Goal: Ask a question: Seek information or help from site administrators or community

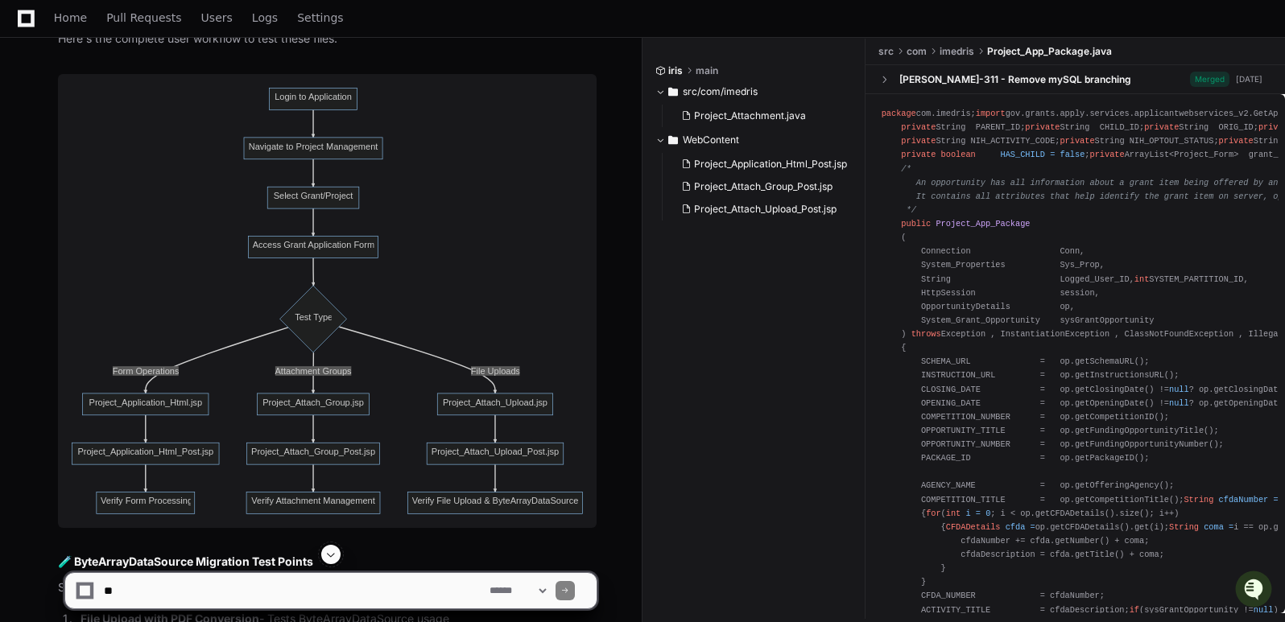
scroll to position [4752, 0]
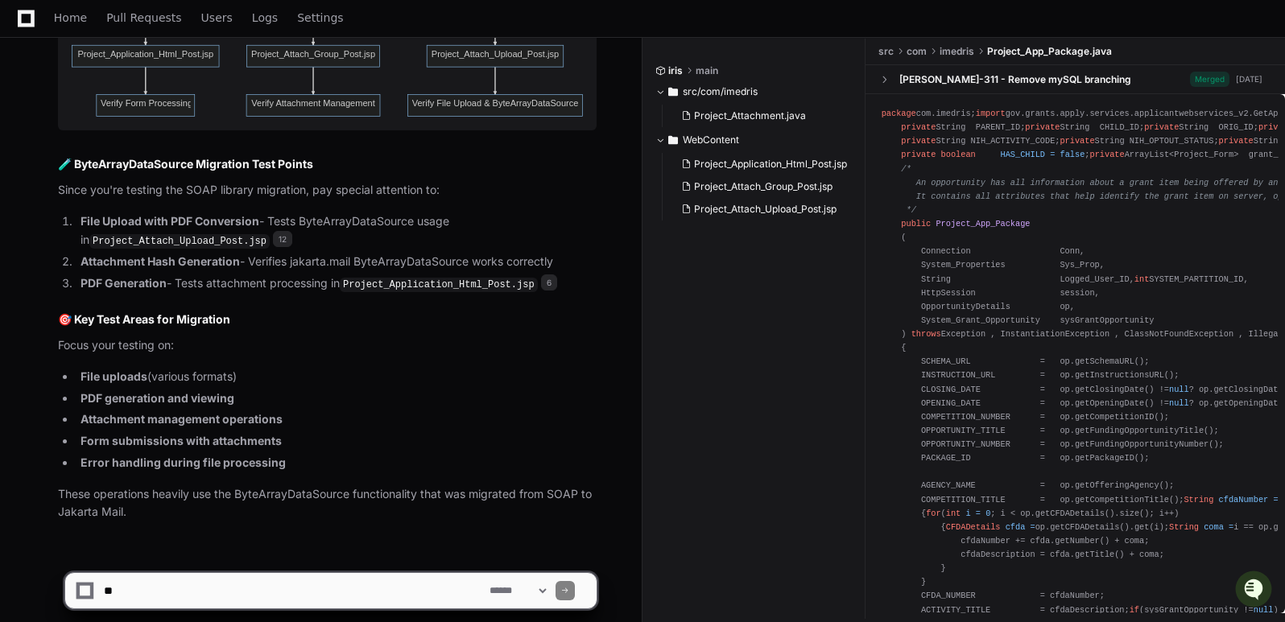
click at [196, 601] on textarea at bounding box center [294, 590] width 386 height 35
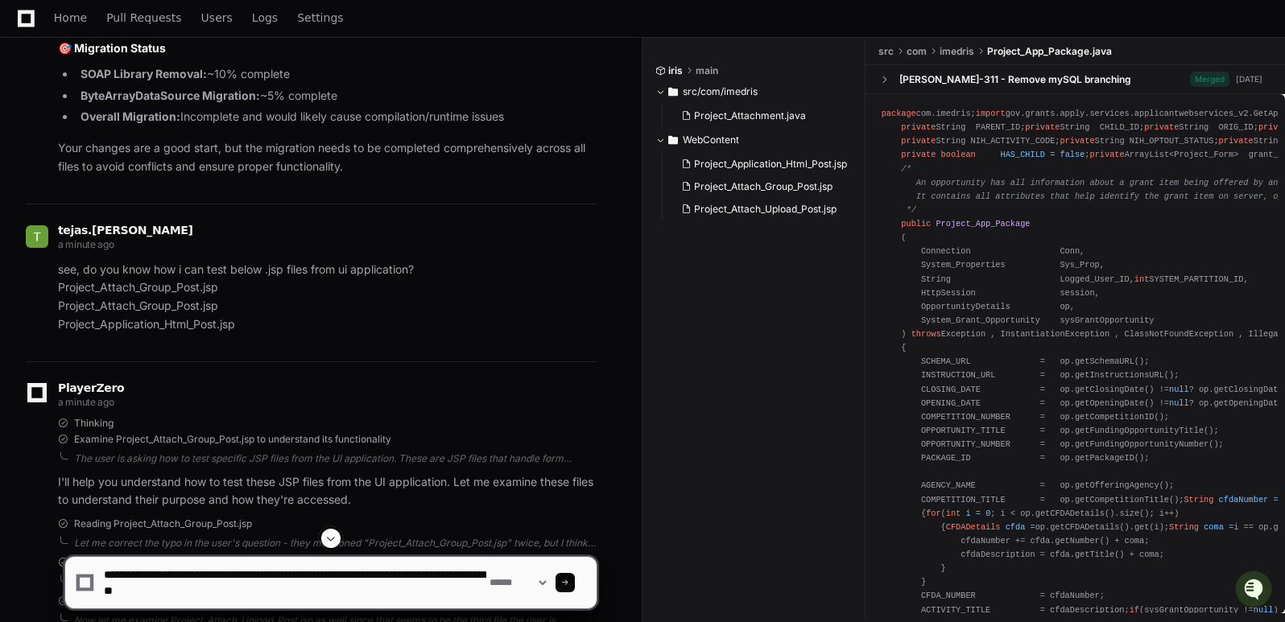
scroll to position [5, 0]
paste textarea "**********"
type textarea "**********"
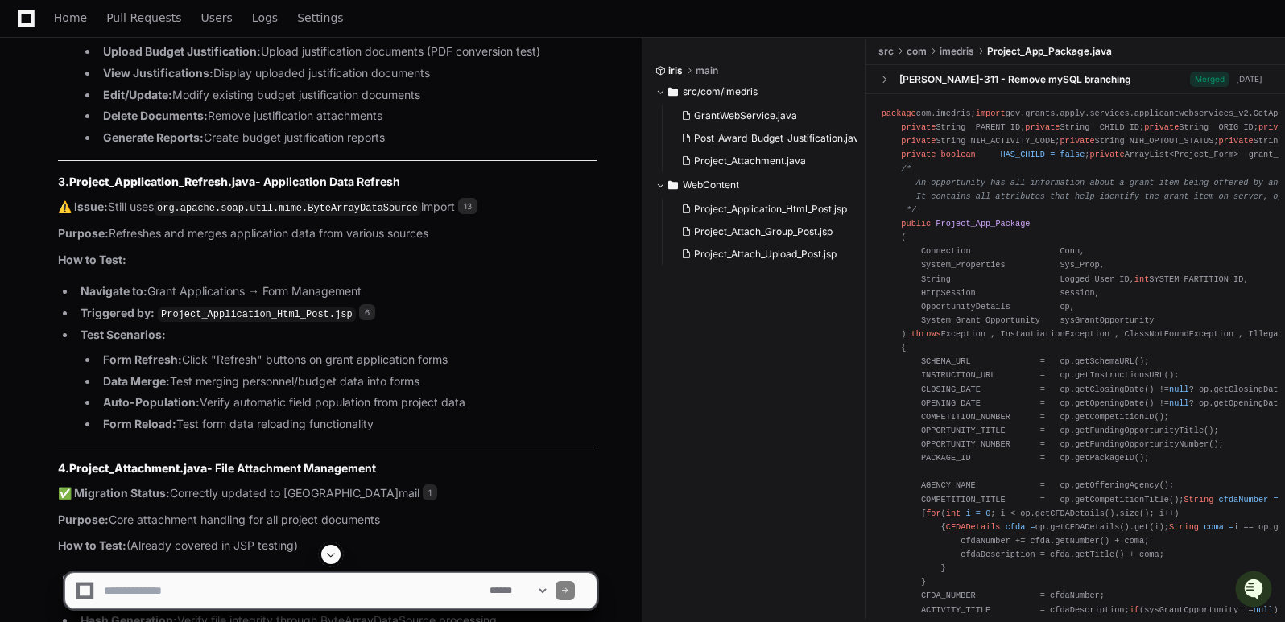
scroll to position [6547, 0]
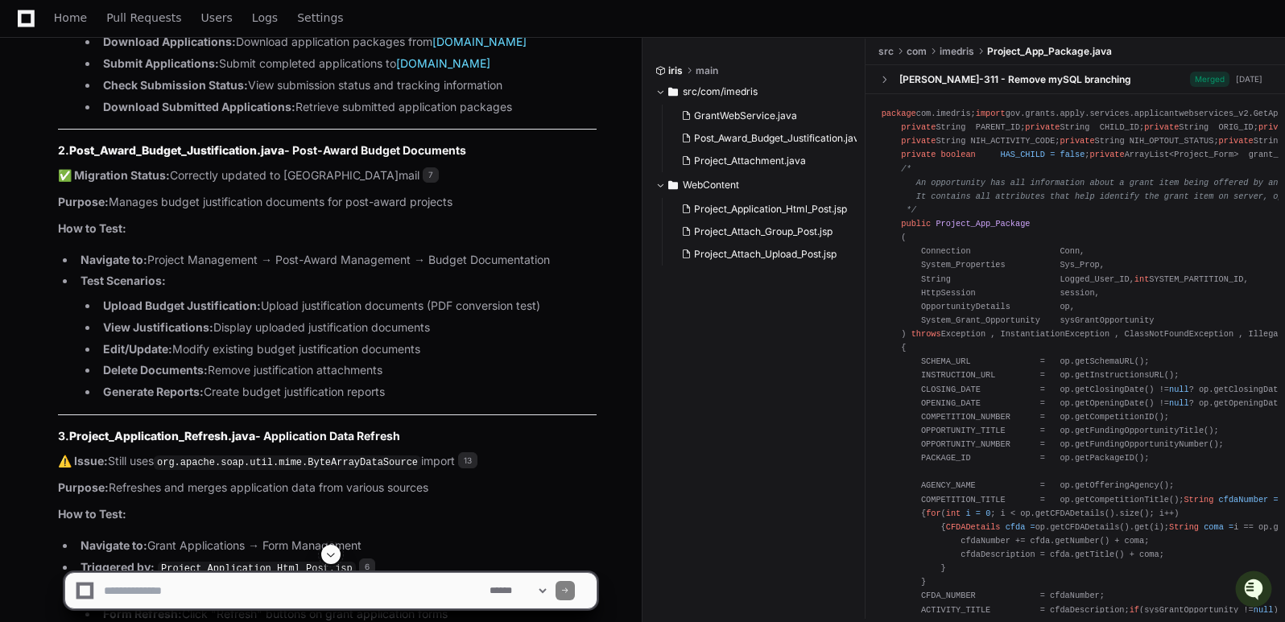
click at [752, 26] on div "Home Pull Requests Users Logs Settings" at bounding box center [642, 18] width 1246 height 37
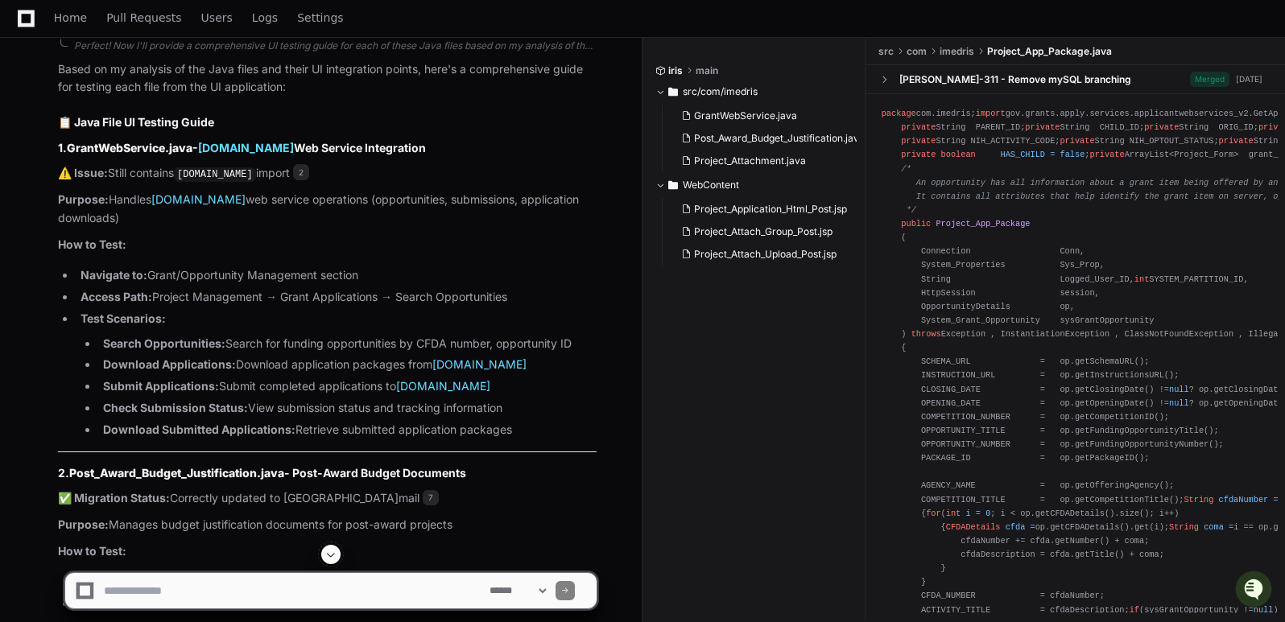
scroll to position [6225, 0]
click at [237, 593] on textarea at bounding box center [294, 590] width 386 height 35
click at [353, 591] on textarea at bounding box center [294, 590] width 386 height 35
paste textarea "**********"
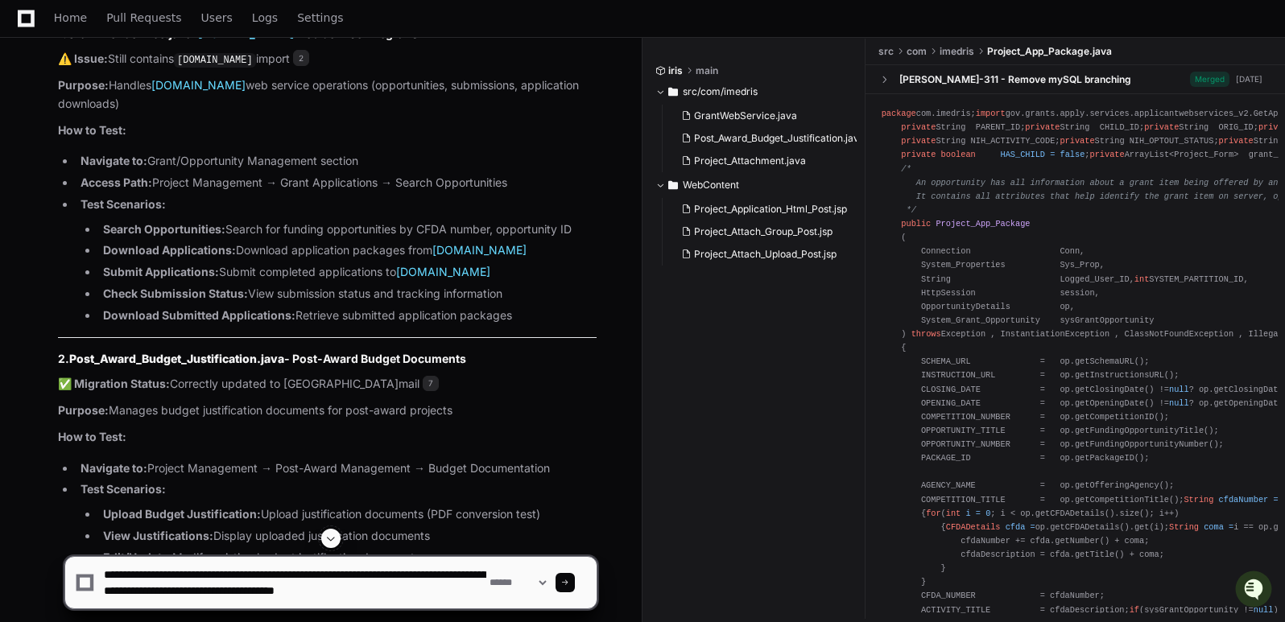
scroll to position [6386, 0]
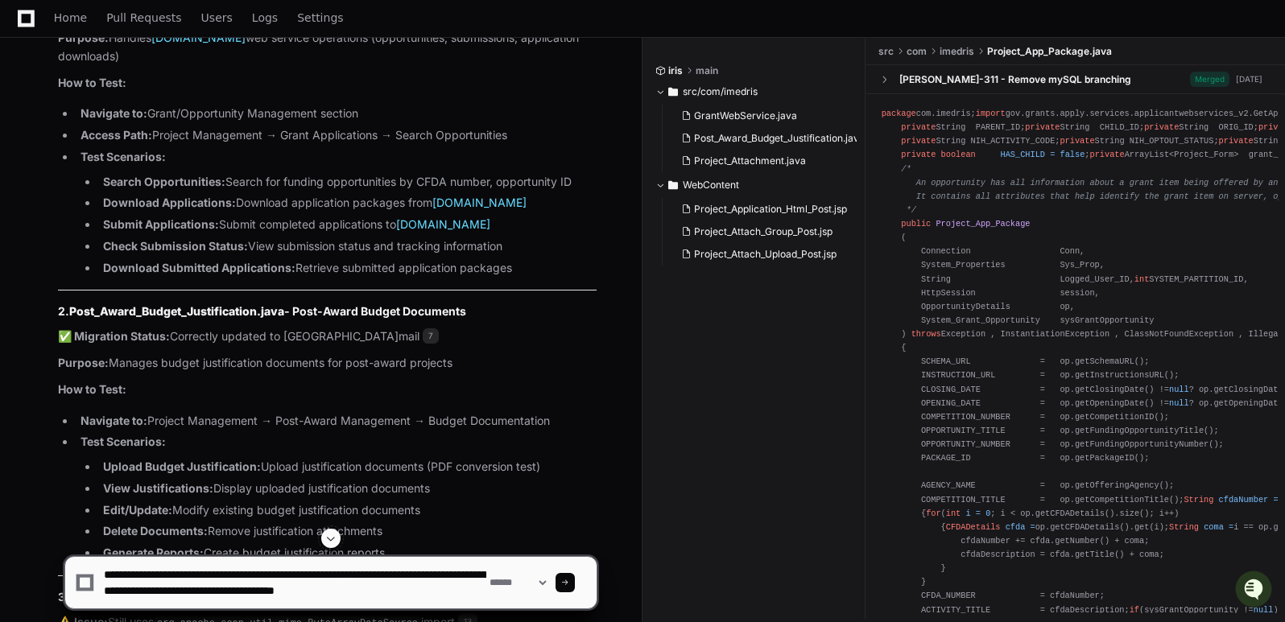
click at [332, 592] on textarea at bounding box center [294, 583] width 386 height 52
type textarea "**********"
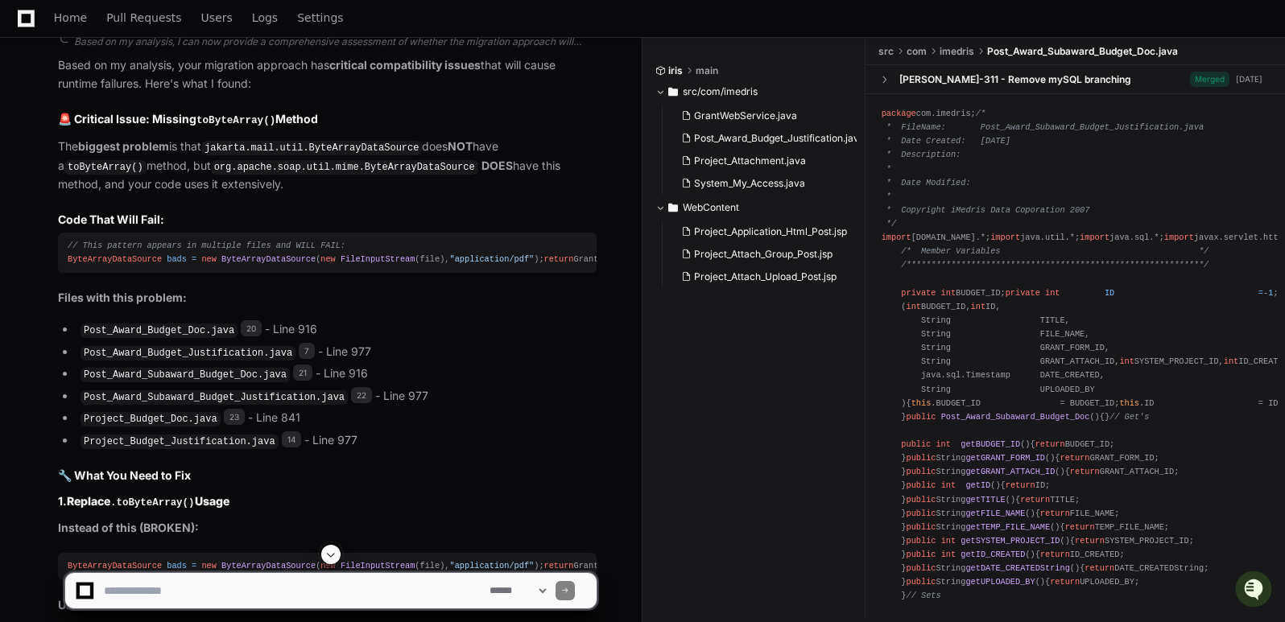
scroll to position [10955, 0]
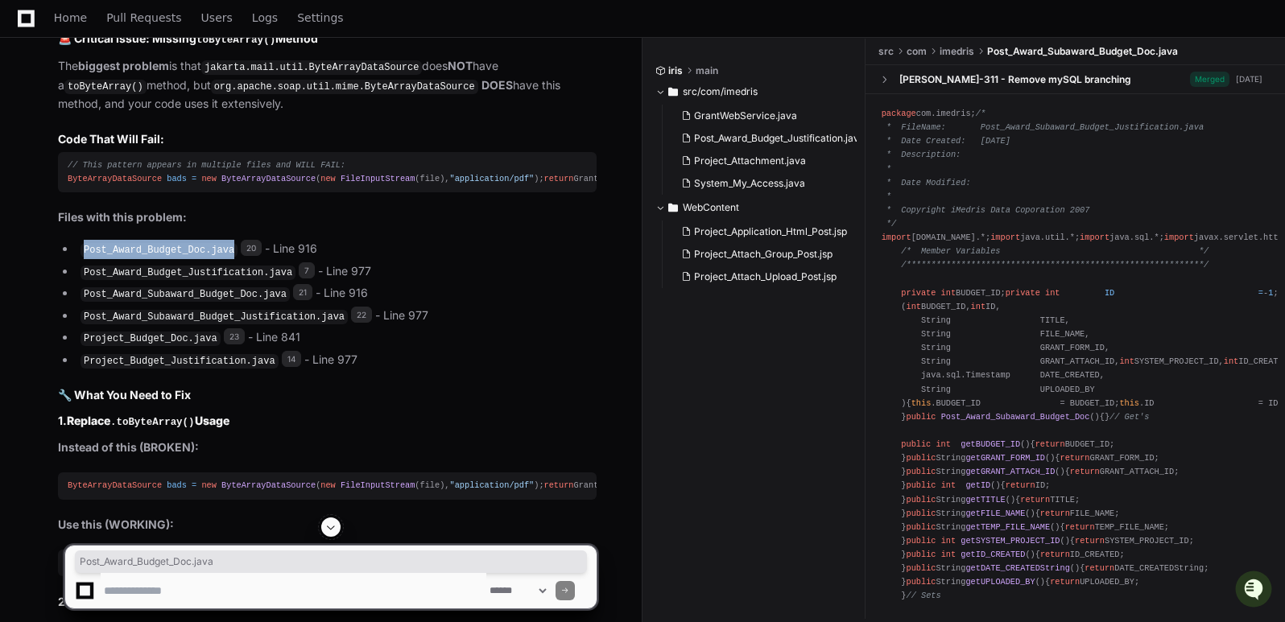
drag, startPoint x: 85, startPoint y: 213, endPoint x: 222, endPoint y: 213, distance: 136.8
click at [222, 243] on code "Post_Award_Budget_Doc.java" at bounding box center [158, 250] width 157 height 14
copy code "Post_Award_Budget_Doc.java"
click at [546, 262] on li "Post_Award_Budget_Justification.java 7 - Line 977" at bounding box center [336, 271] width 521 height 19
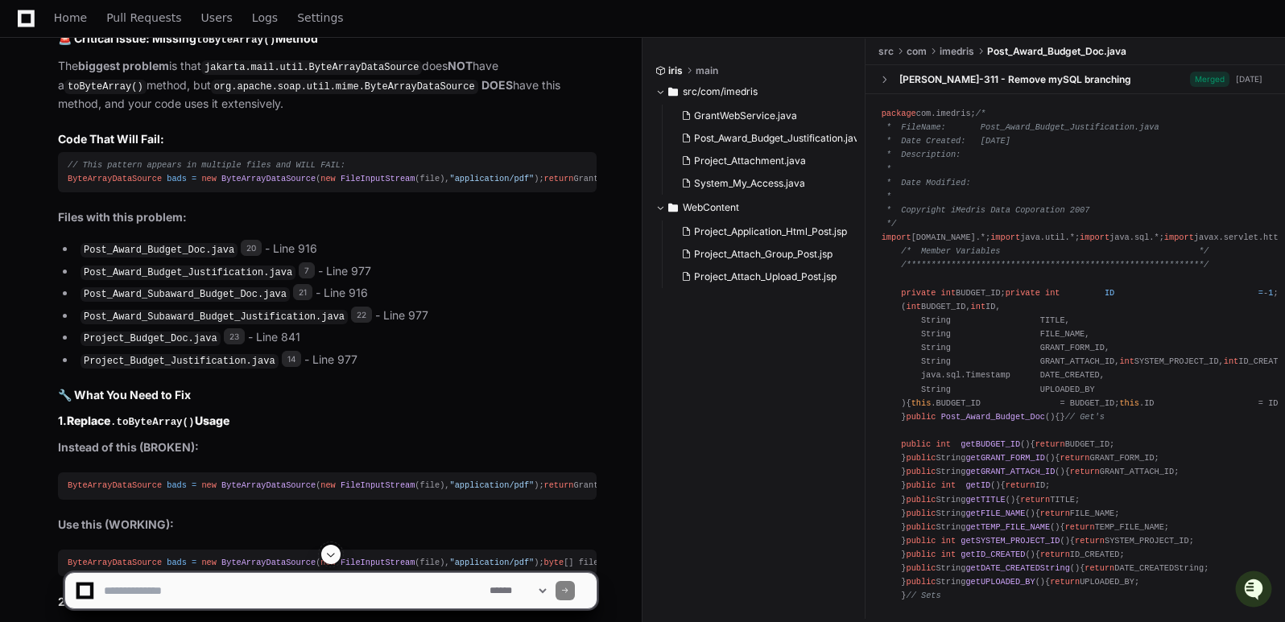
scroll to position [10874, 0]
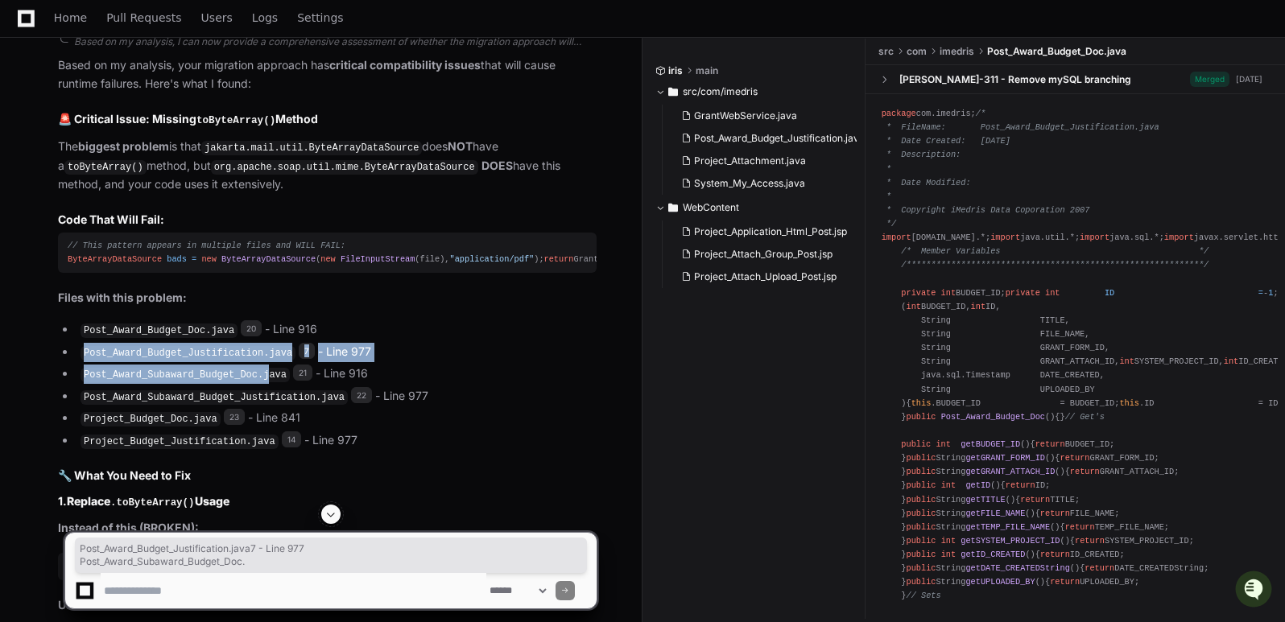
drag, startPoint x: 84, startPoint y: 316, endPoint x: 253, endPoint y: 330, distance: 169.6
click at [253, 330] on ul "Post_Award_Budget_Doc.java 20 - Line 916 Post_Award_Budget_Justification.java 7…" at bounding box center [327, 385] width 539 height 130
click at [254, 346] on code "Post_Award_Budget_Justification.java" at bounding box center [187, 353] width 215 height 14
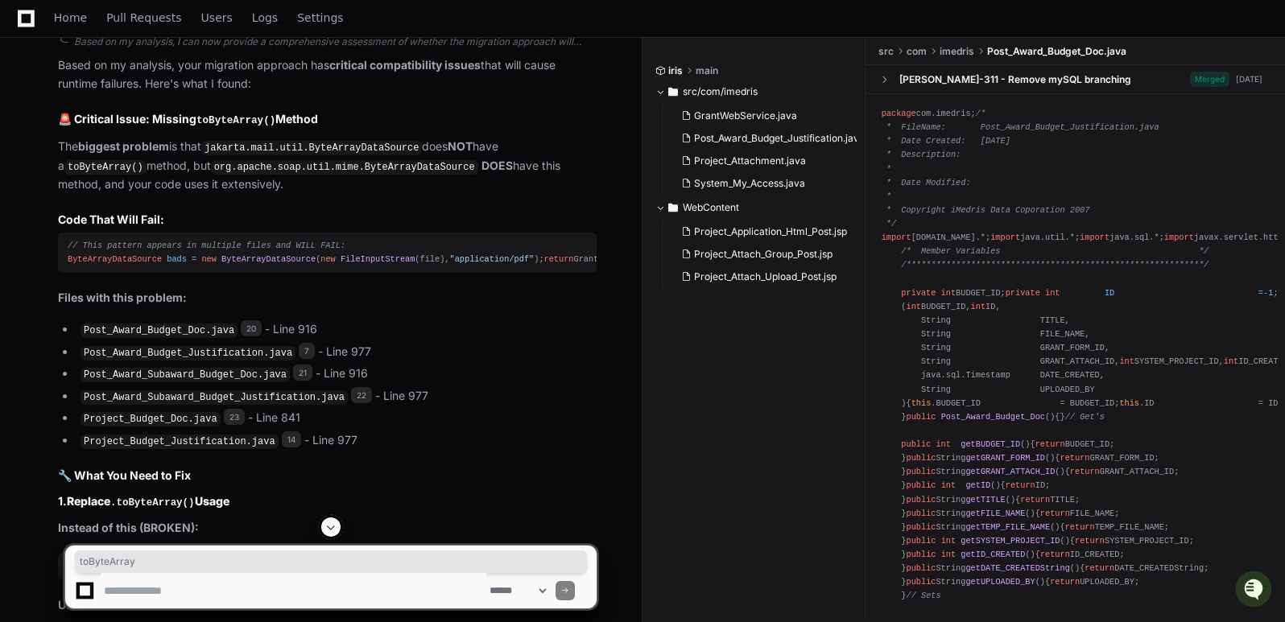
drag, startPoint x: 318, startPoint y: 225, endPoint x: 369, endPoint y: 224, distance: 50.7
click at [369, 239] on div "// This pattern appears in multiple files and WILL FAIL: ByteArrayDataSource ba…" at bounding box center [327, 252] width 519 height 27
copy div "toByteArray"
drag, startPoint x: 85, startPoint y: 312, endPoint x: 275, endPoint y: 314, distance: 190.0
click at [275, 346] on code "Post_Award_Budget_Justification.java" at bounding box center [187, 353] width 215 height 14
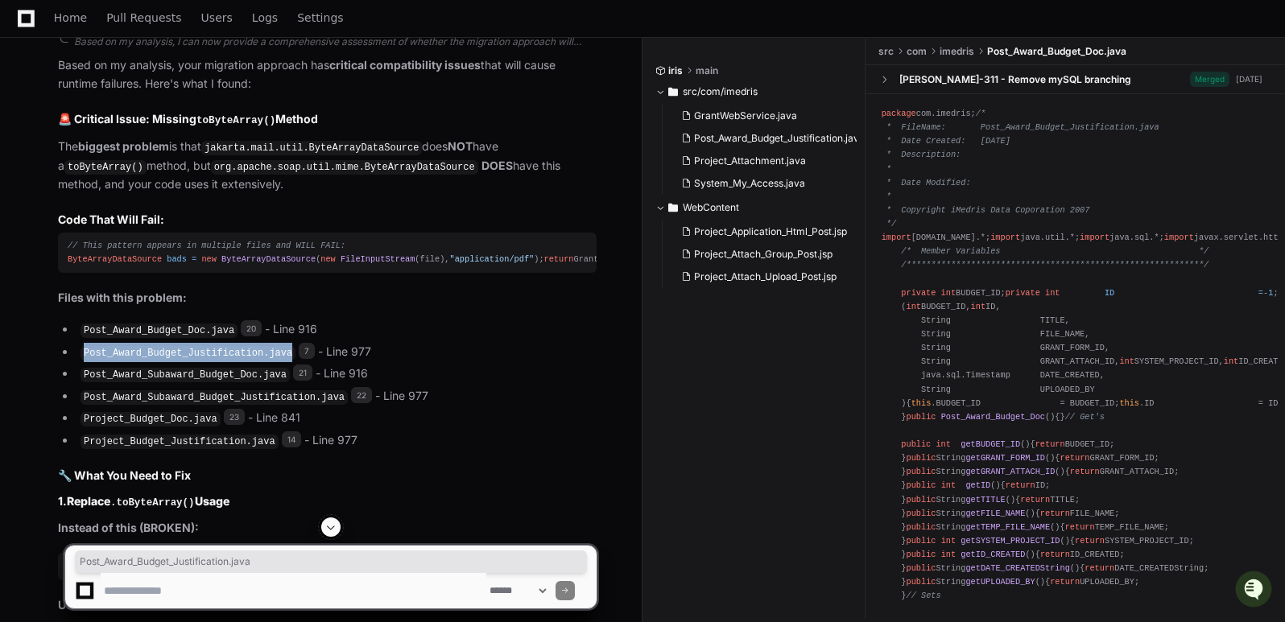
copy code "Post_Award_Budget_Justification.java"
click at [530, 365] on li "Post_Award_Subaward_Budget_Doc.java 21 - Line 916" at bounding box center [336, 374] width 521 height 19
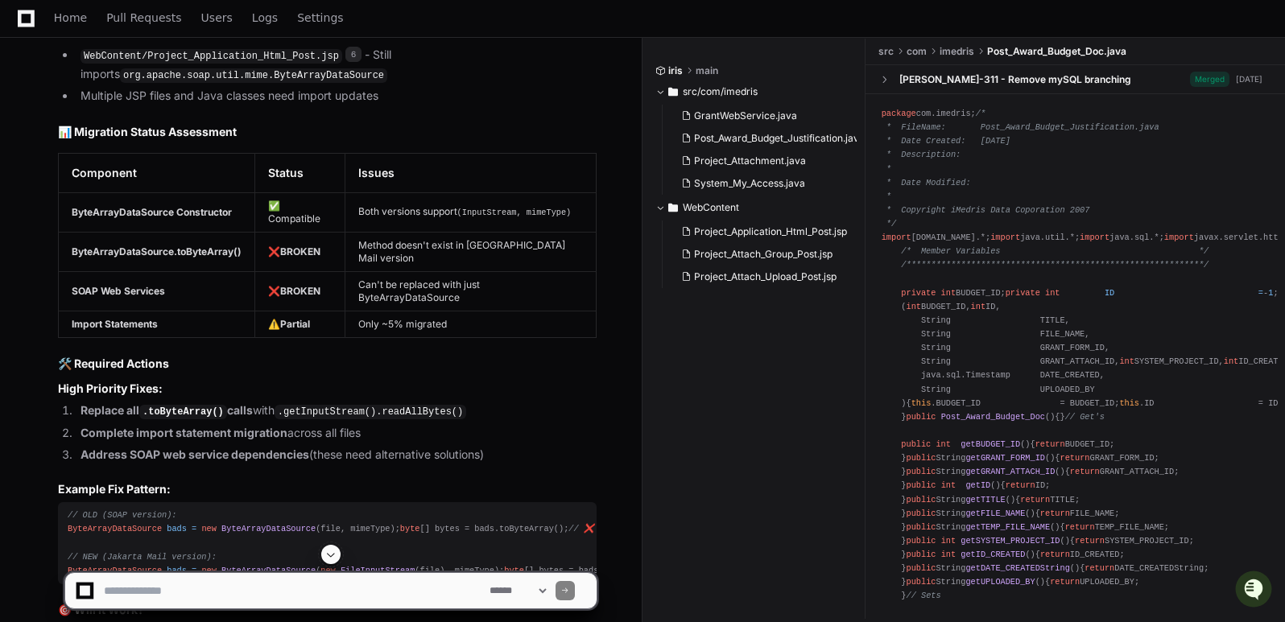
scroll to position [11710, 0]
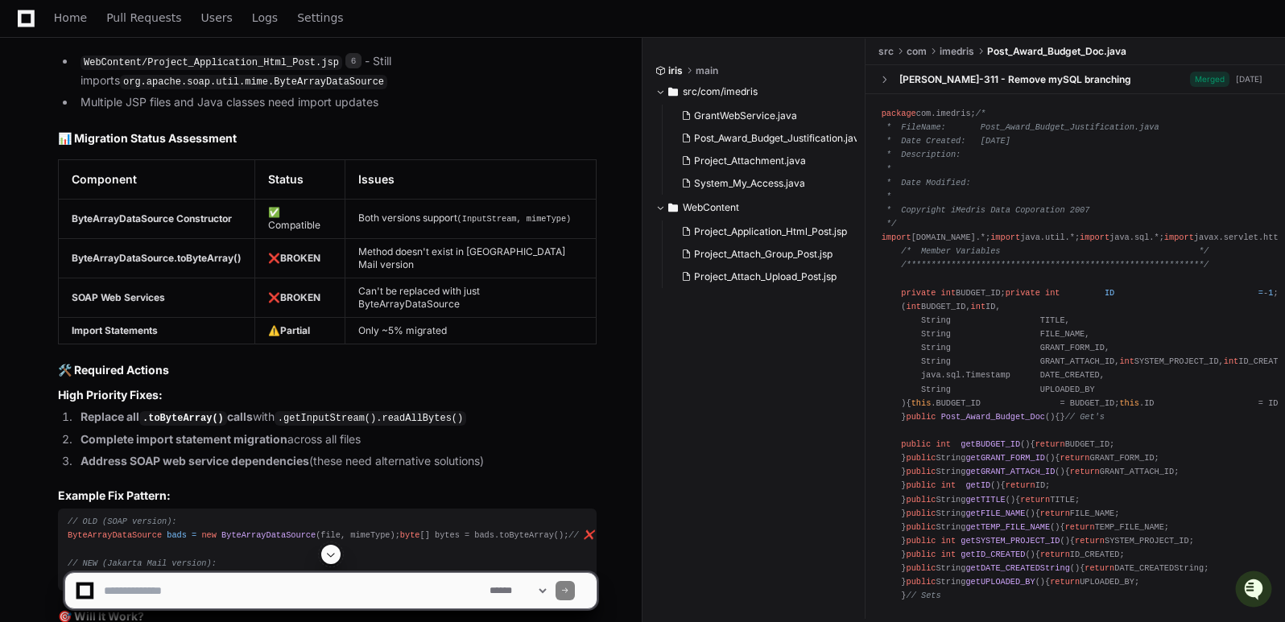
click at [386, 594] on textarea at bounding box center [294, 590] width 386 height 35
paste textarea "**********"
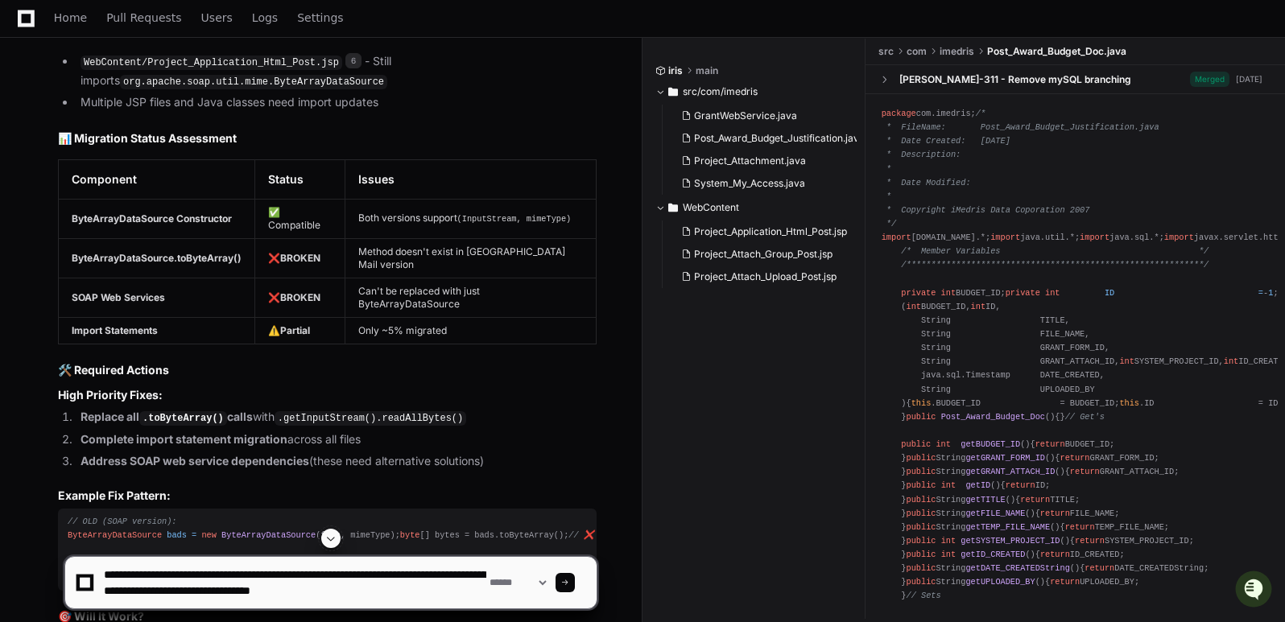
scroll to position [5, 0]
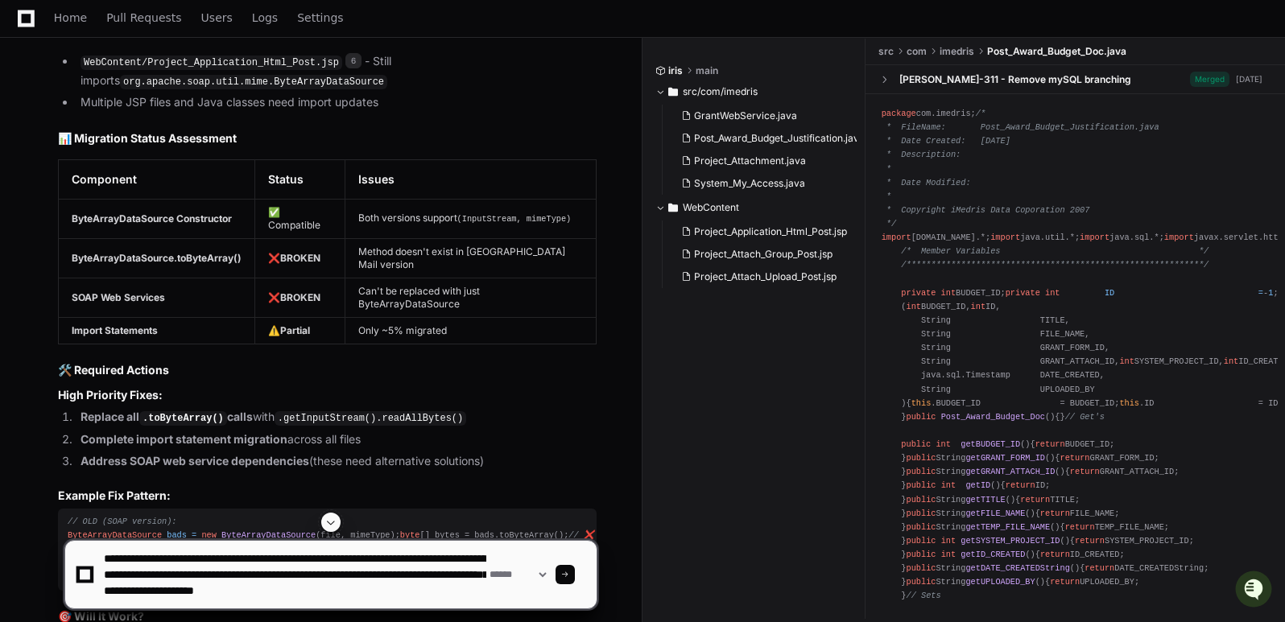
type textarea "**********"
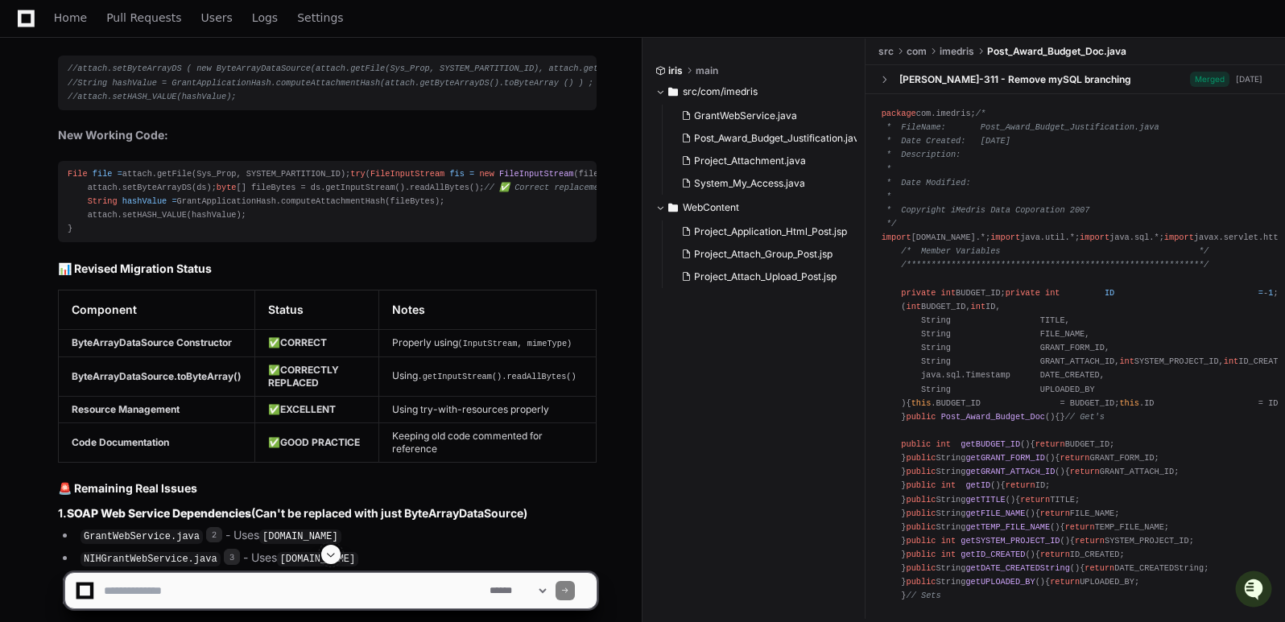
scroll to position [13008, 0]
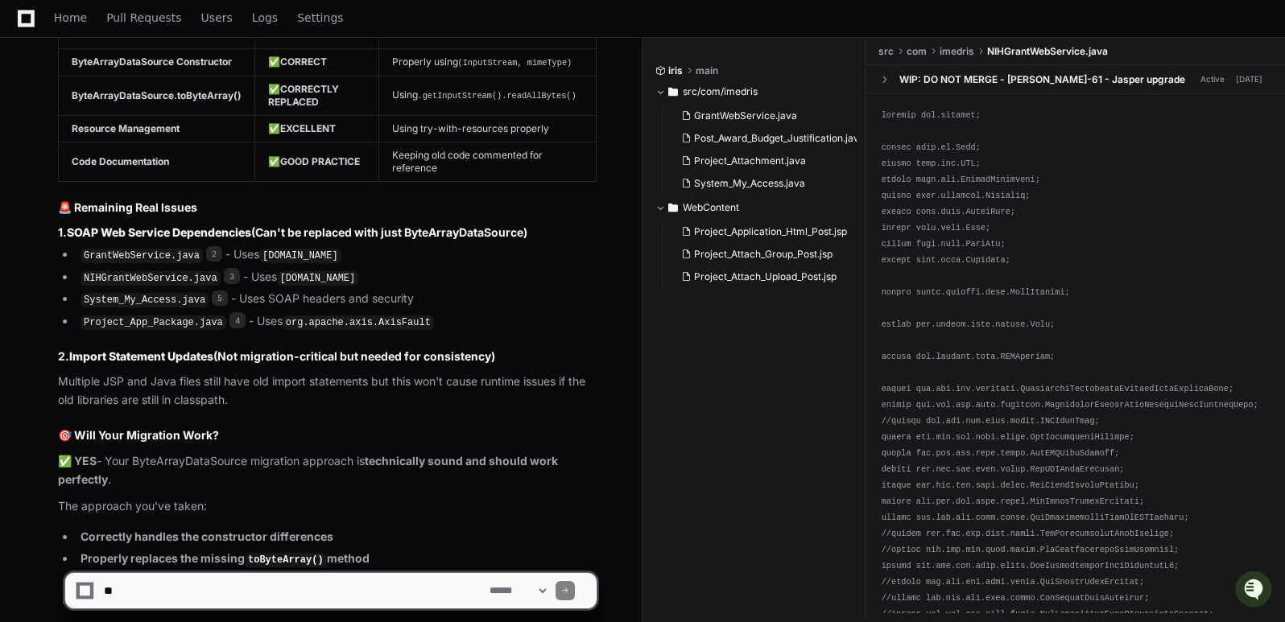
scroll to position [13772, 0]
